Goal: Task Accomplishment & Management: Manage account settings

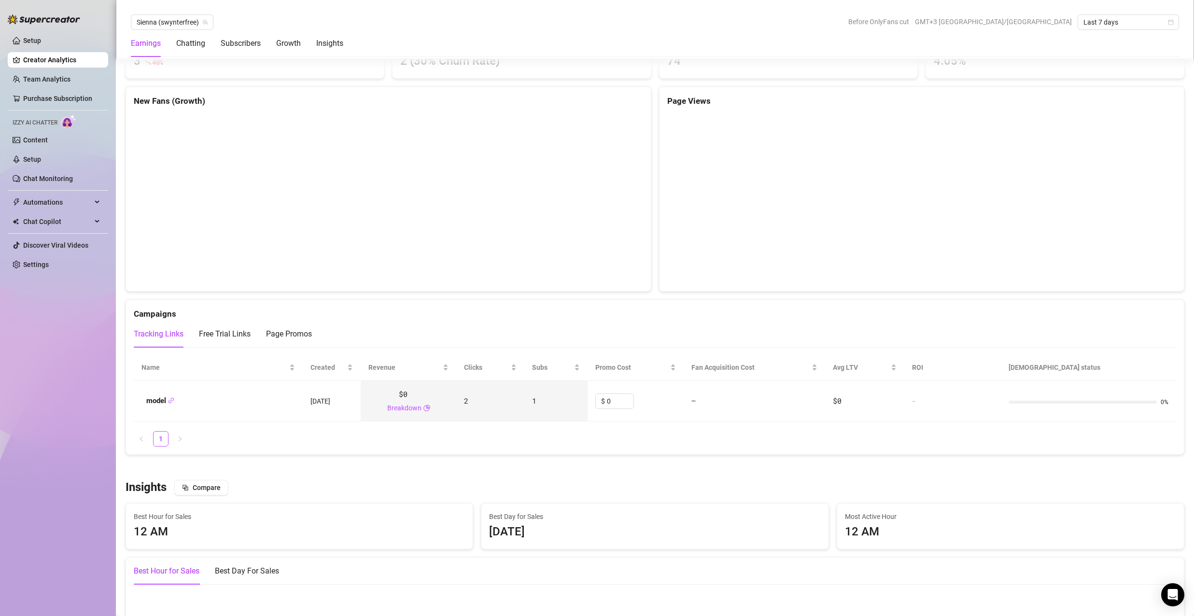
scroll to position [899, 0]
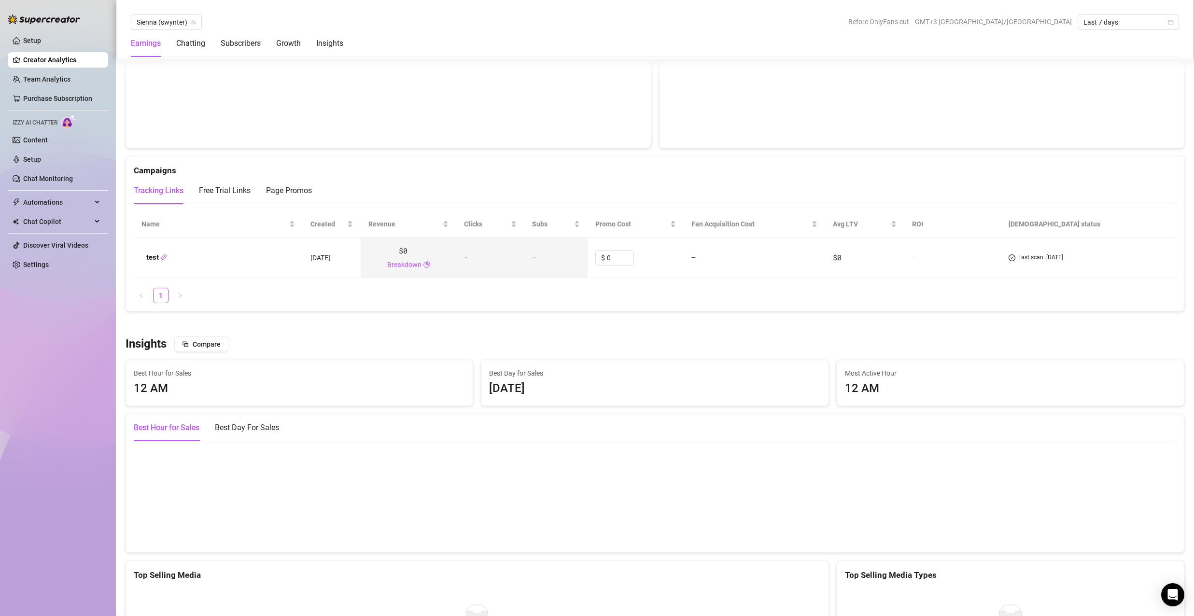
scroll to position [948, 0]
